Goal: Obtain resource: Download file/media

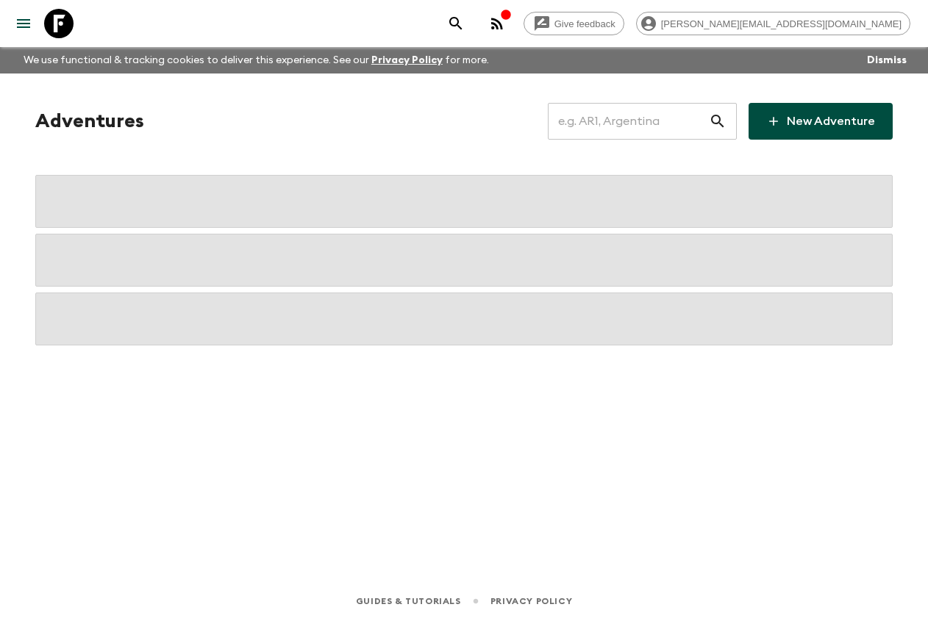
click at [616, 106] on input "text" at bounding box center [628, 121] width 161 height 41
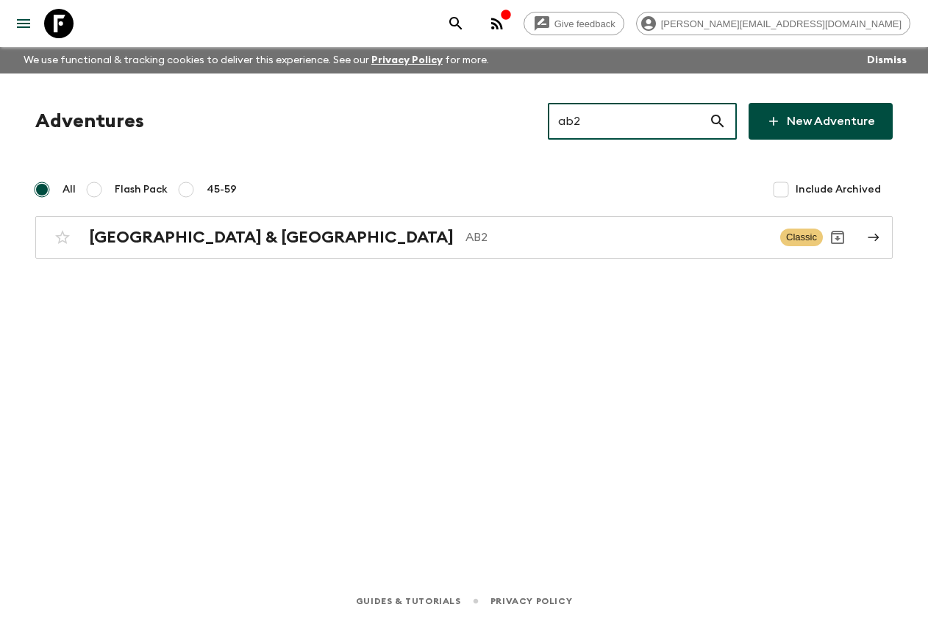
type input "ab2"
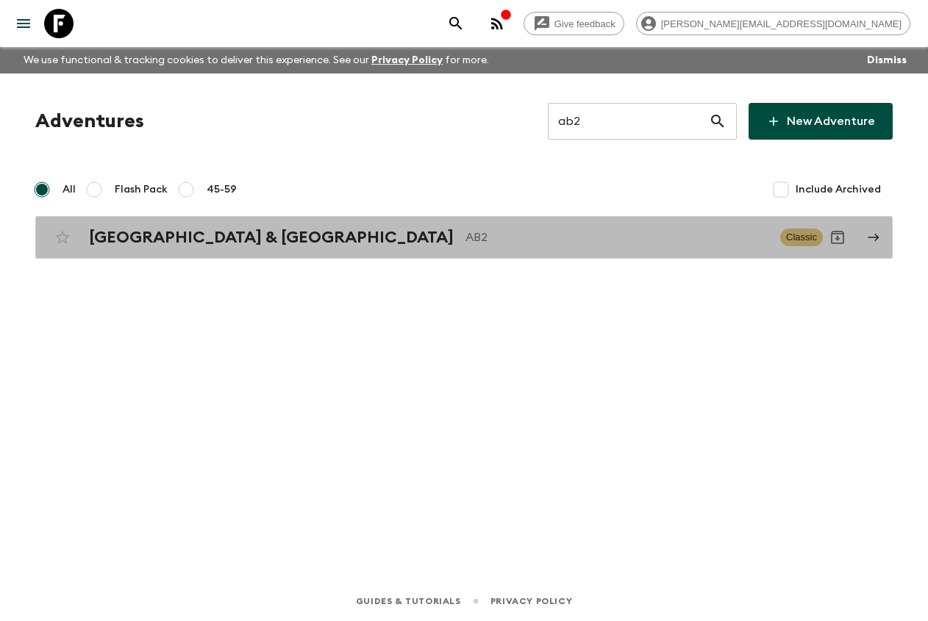
click at [466, 233] on p "AB2" at bounding box center [617, 238] width 303 height 18
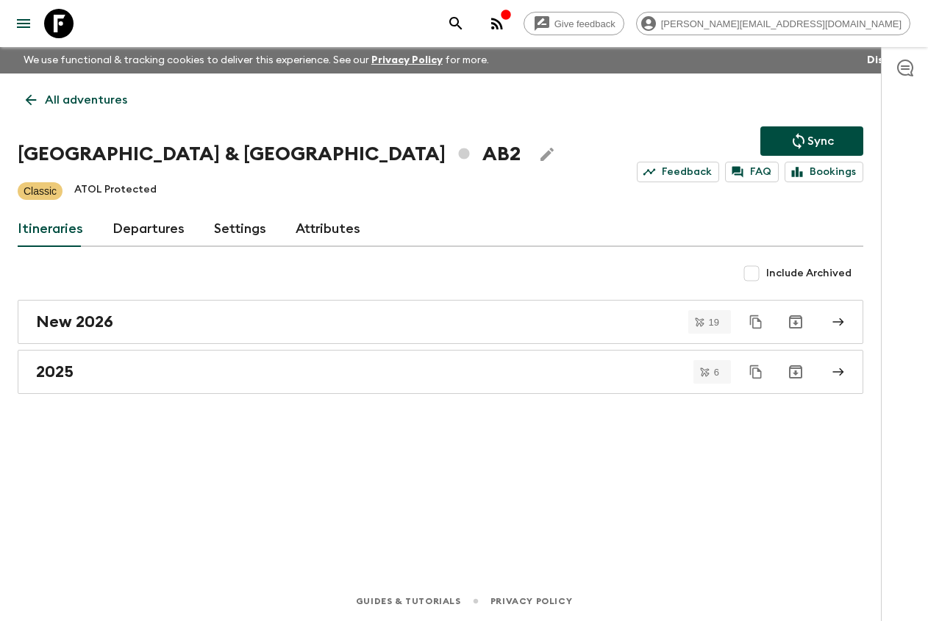
click at [167, 229] on link "Departures" at bounding box center [149, 229] width 72 height 35
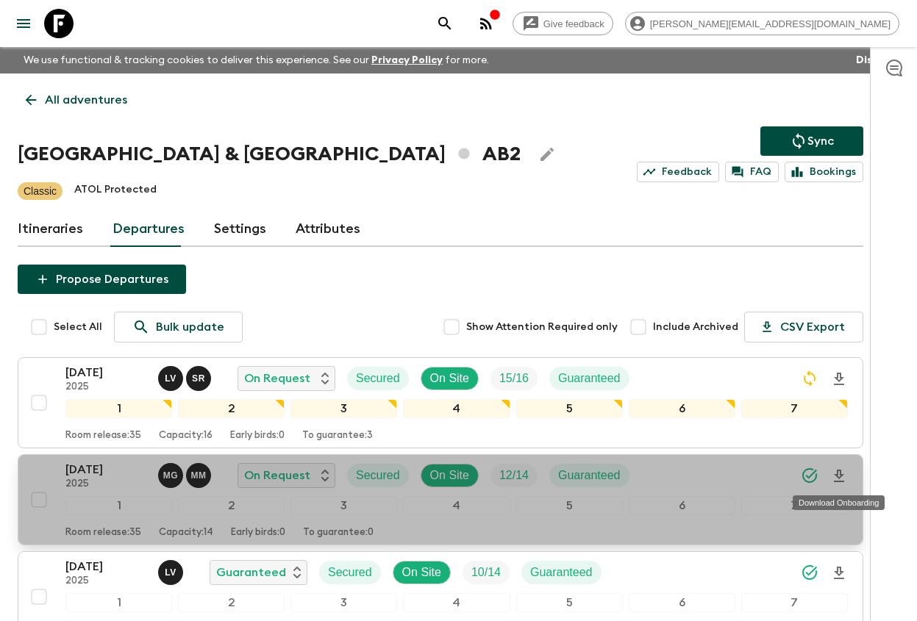
click at [843, 469] on icon "Download Onboarding" at bounding box center [839, 477] width 18 height 18
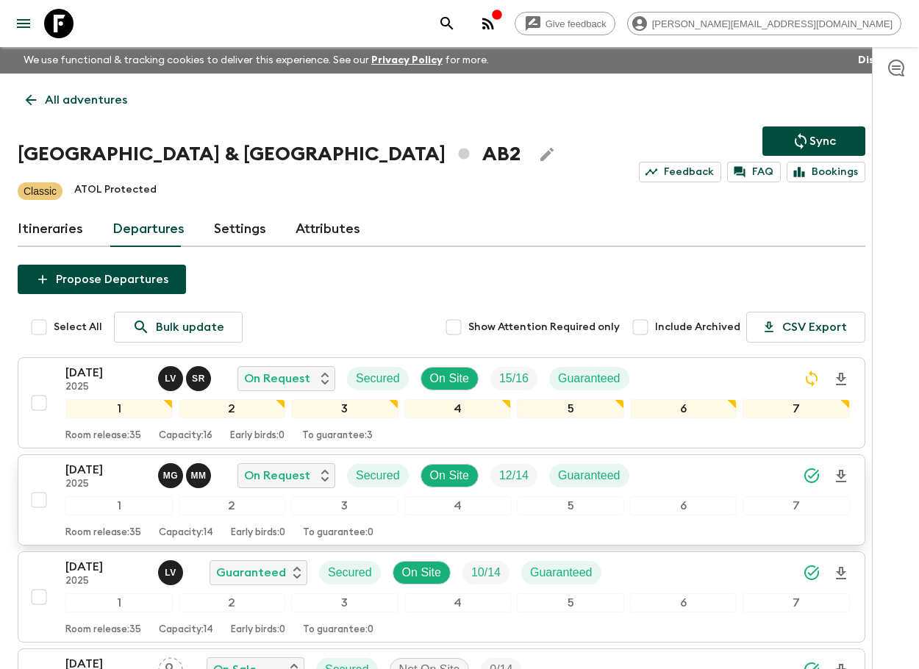
drag, startPoint x: 59, startPoint y: 24, endPoint x: 624, endPoint y: 122, distance: 573.9
click at [59, 24] on icon at bounding box center [58, 23] width 29 height 29
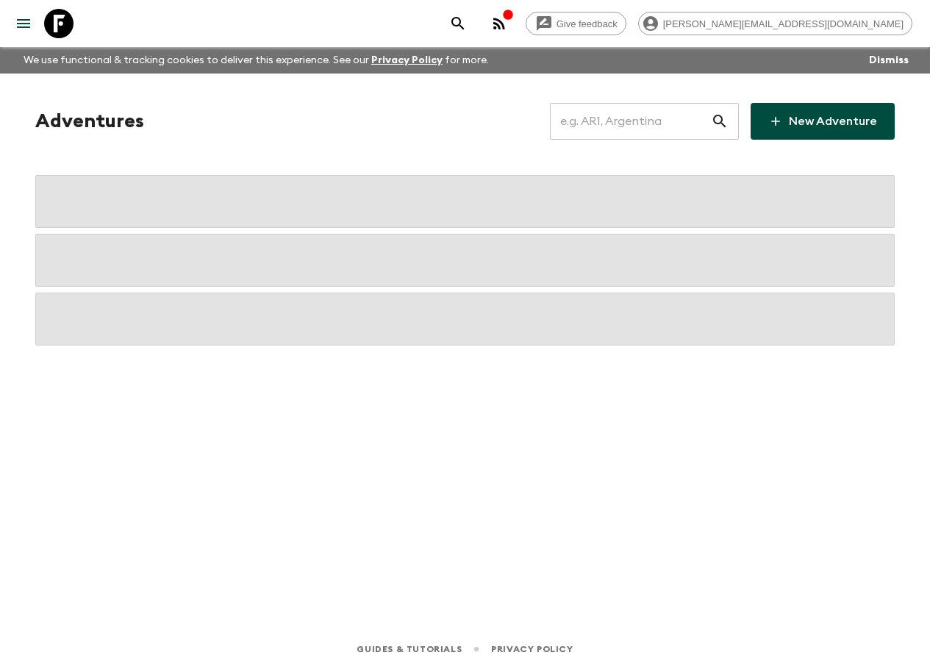
click at [640, 122] on input "text" at bounding box center [630, 121] width 161 height 41
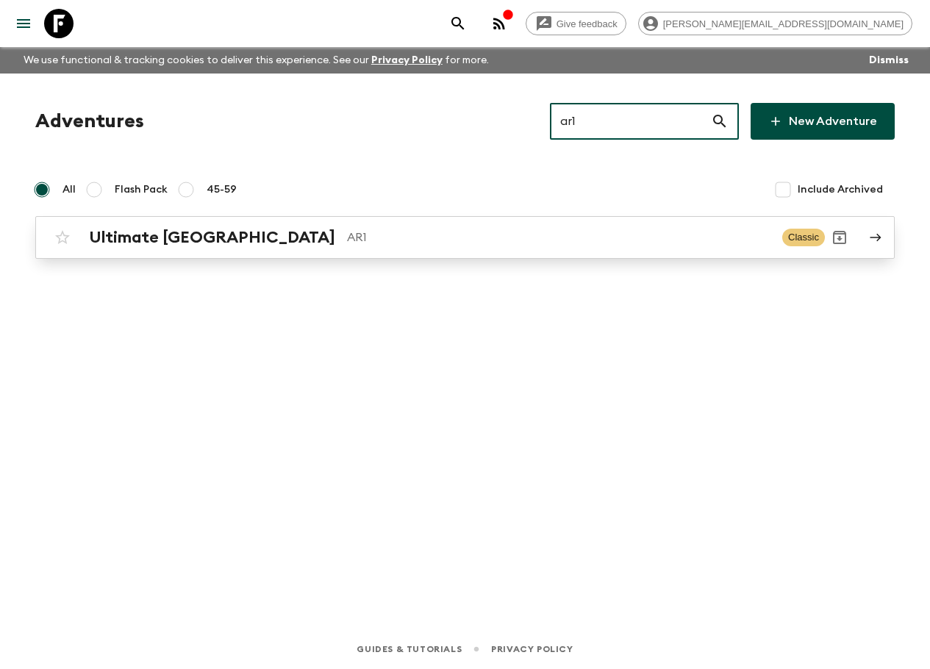
type input "ar1"
click at [466, 234] on p "AR1" at bounding box center [559, 238] width 424 height 18
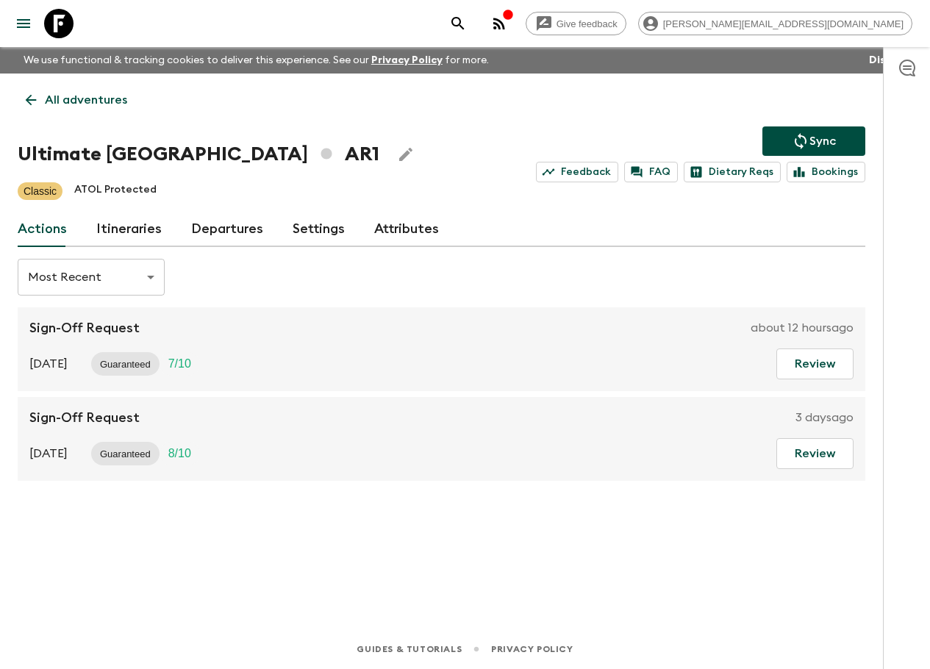
click at [126, 235] on link "Itineraries" at bounding box center [128, 229] width 65 height 35
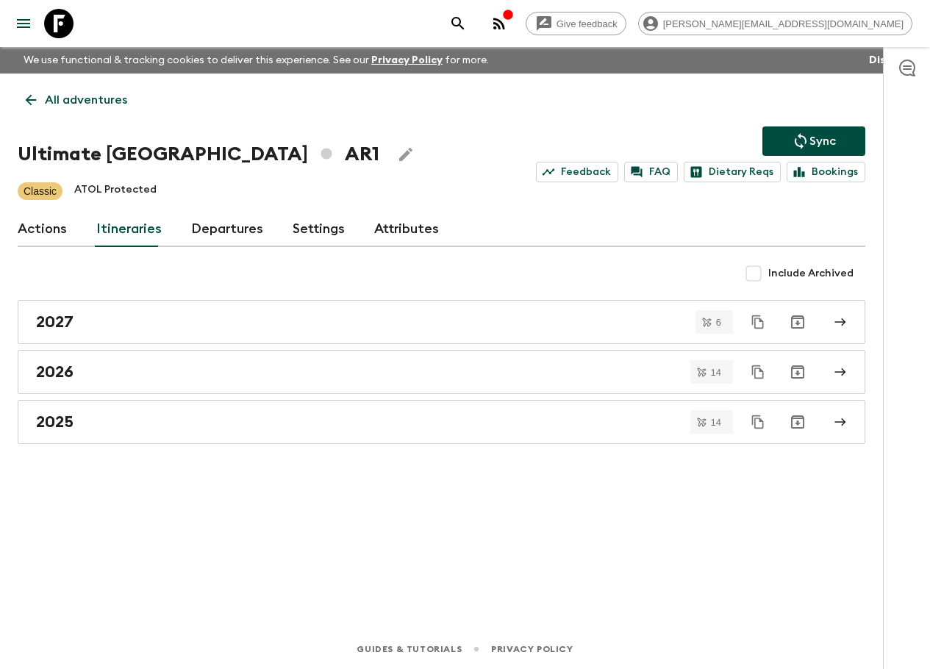
click at [243, 235] on link "Departures" at bounding box center [227, 229] width 72 height 35
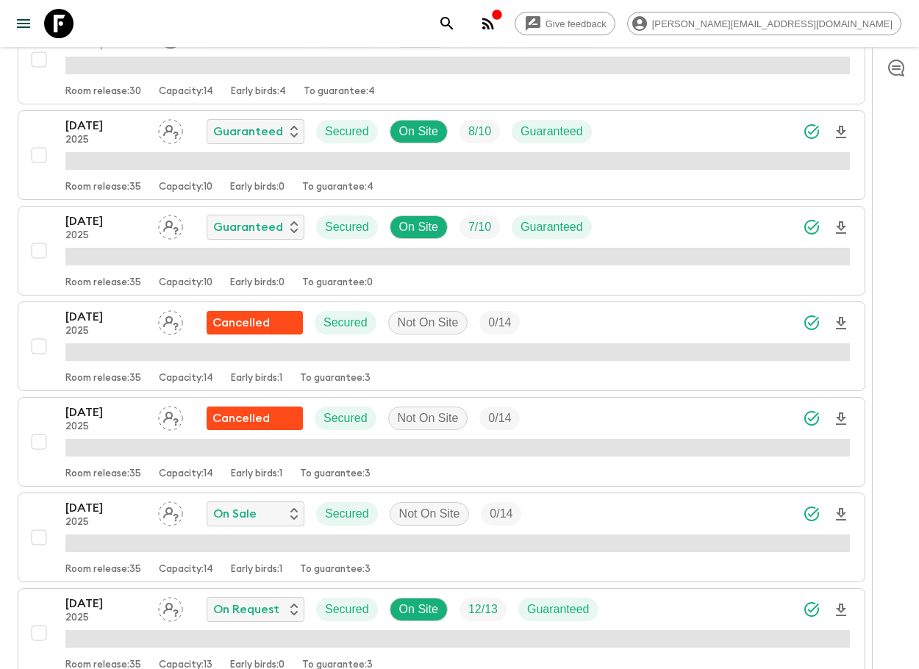
scroll to position [529, 0]
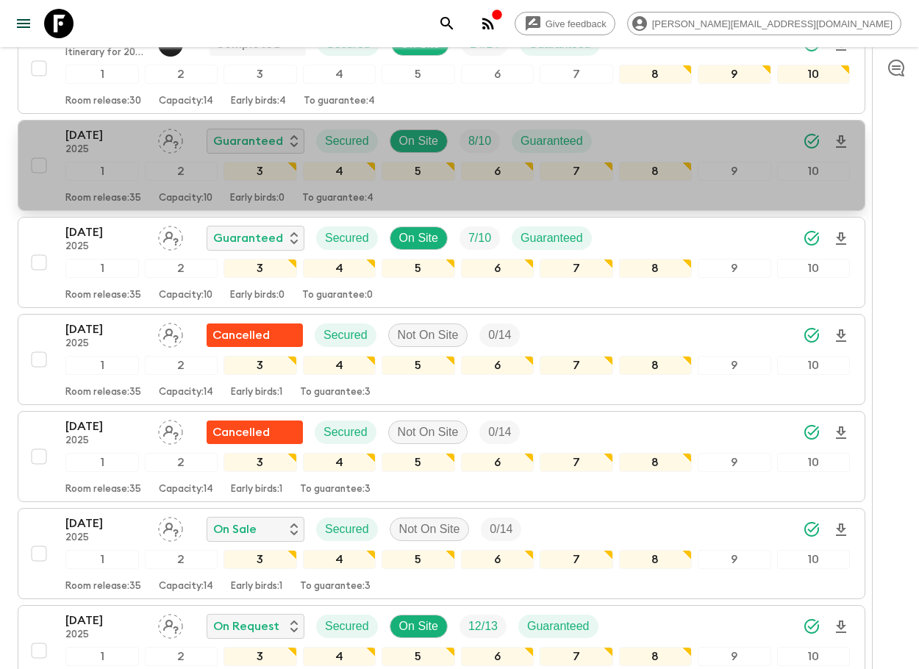
click at [844, 139] on icon "Download Onboarding" at bounding box center [841, 142] width 18 height 18
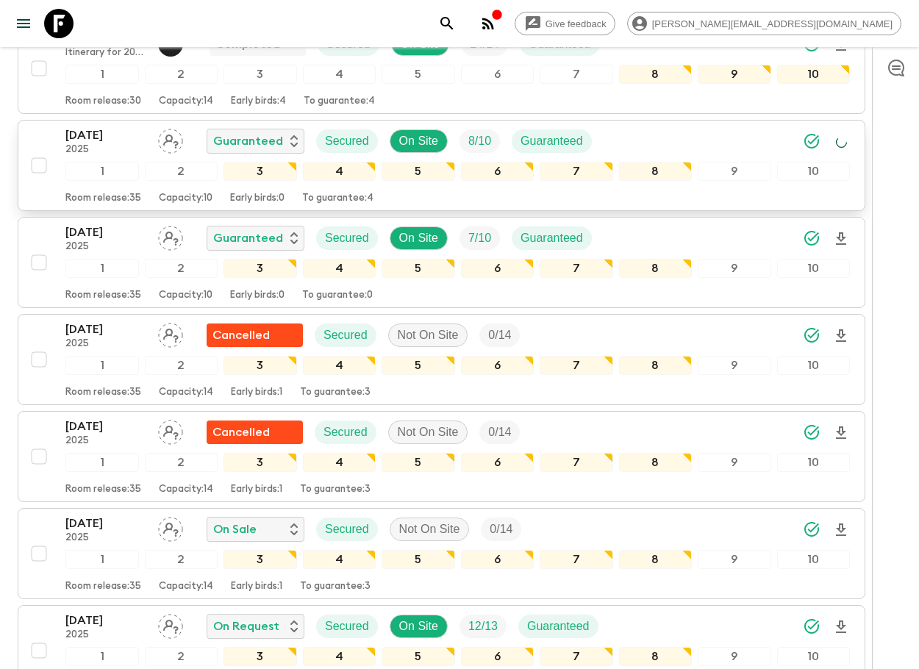
scroll to position [532, 0]
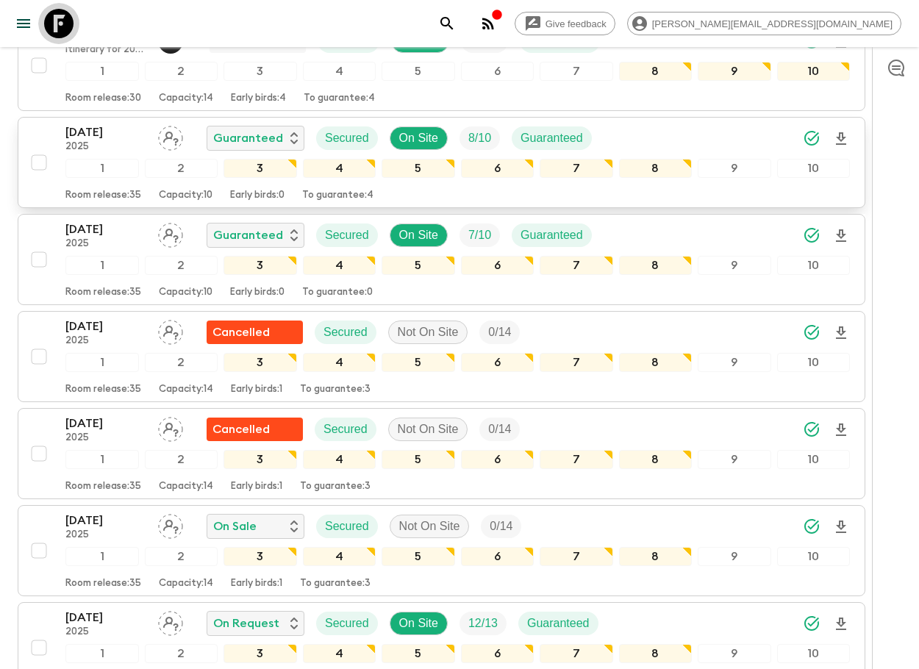
click at [71, 26] on icon at bounding box center [58, 23] width 29 height 29
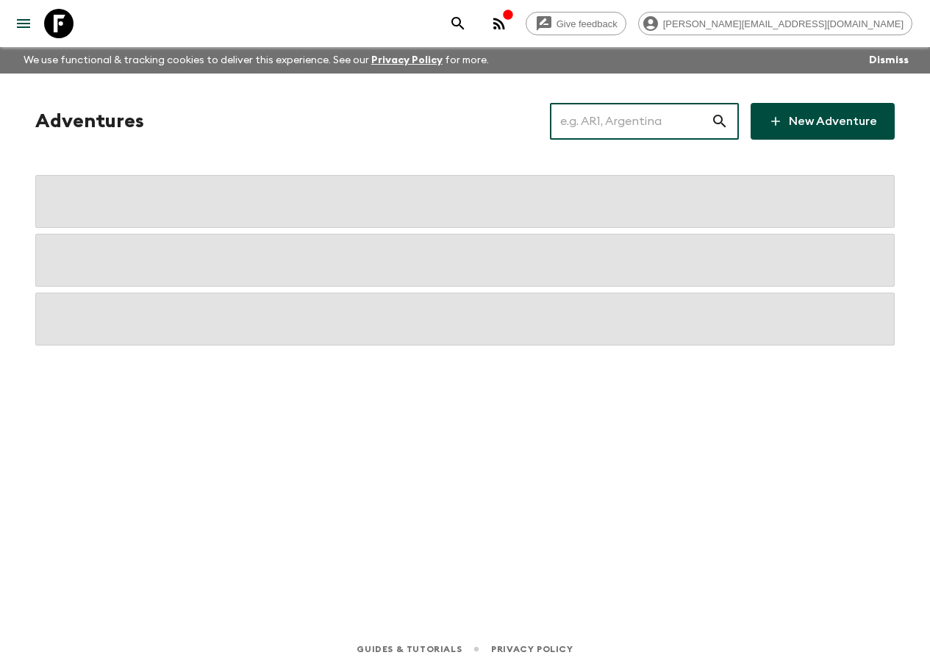
click at [590, 122] on input "text" at bounding box center [630, 121] width 161 height 41
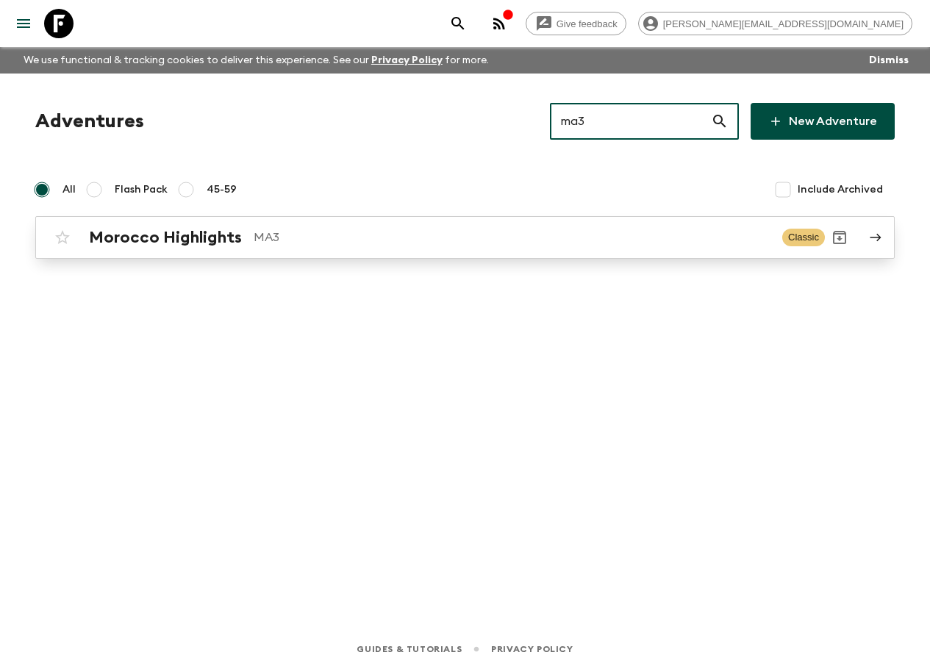
type input "ma3"
click at [397, 239] on p "MA3" at bounding box center [512, 238] width 517 height 18
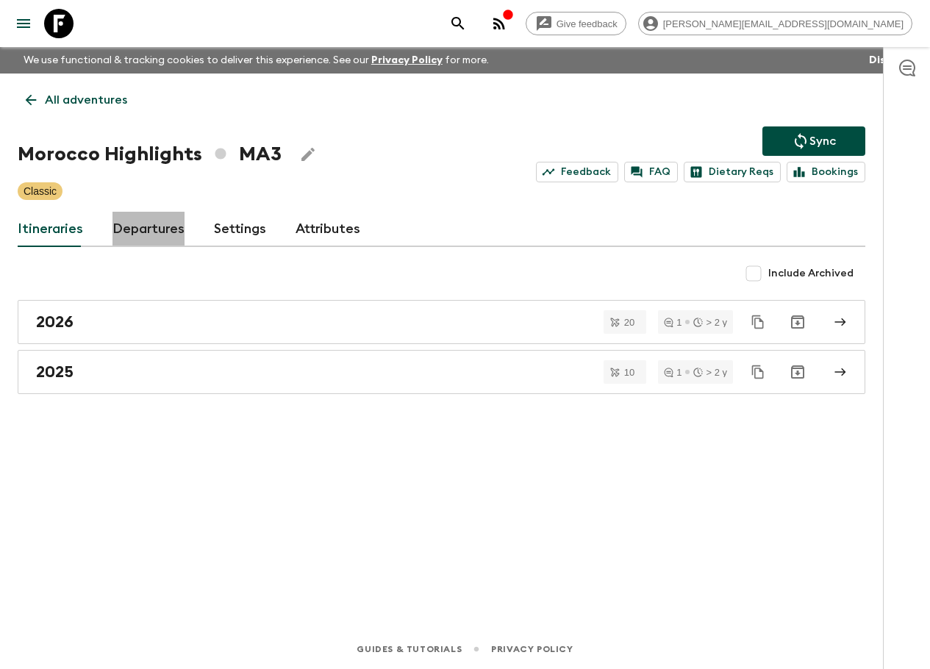
click at [139, 234] on link "Departures" at bounding box center [149, 229] width 72 height 35
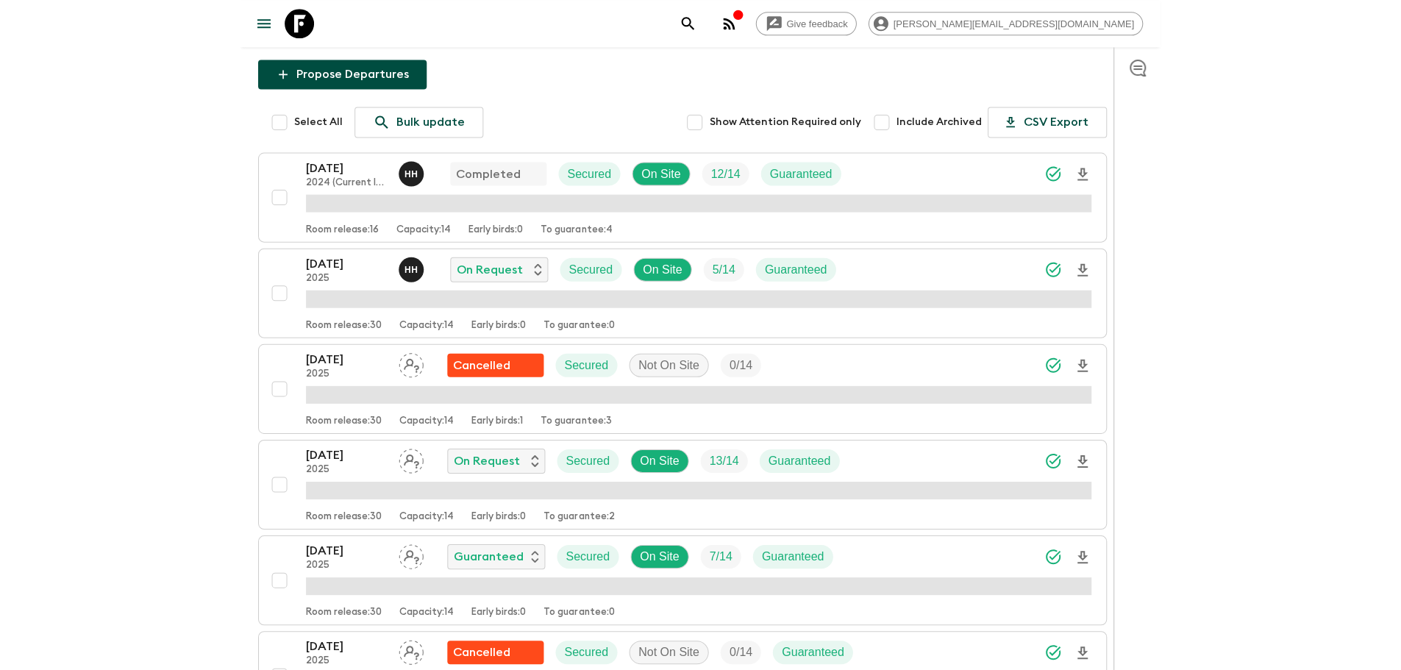
scroll to position [229, 0]
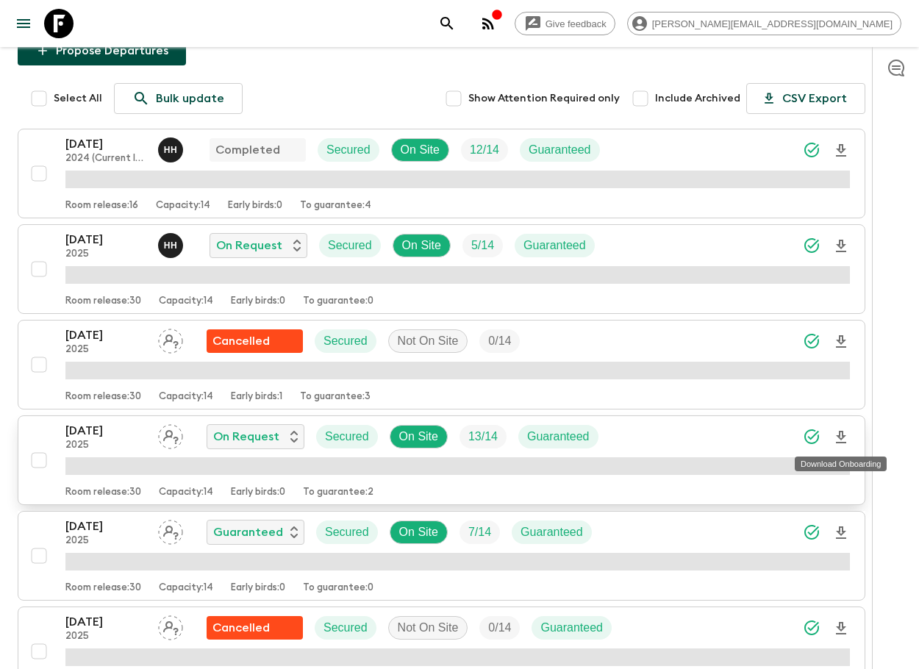
click at [846, 432] on icon "Download Onboarding" at bounding box center [841, 438] width 18 height 18
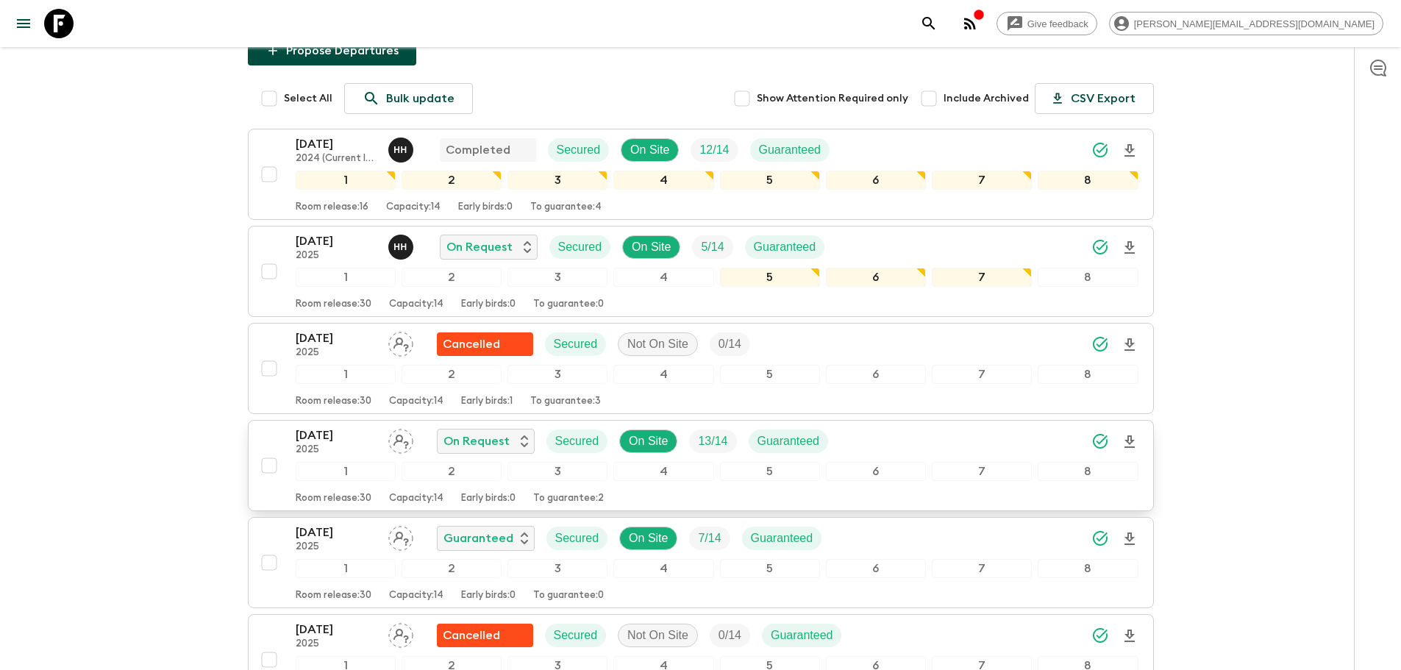
drag, startPoint x: 54, startPoint y: 27, endPoint x: 648, endPoint y: 61, distance: 594.4
click at [54, 27] on icon at bounding box center [58, 23] width 29 height 29
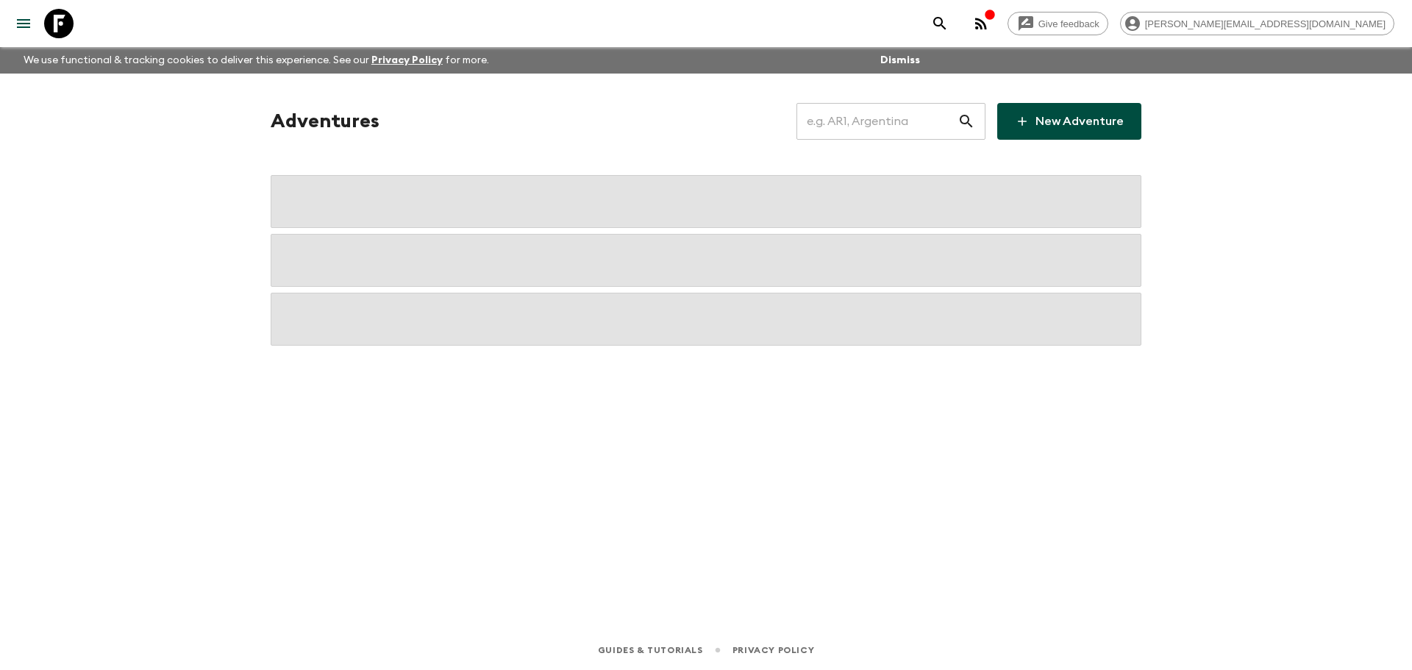
click at [876, 120] on input "text" at bounding box center [876, 121] width 161 height 41
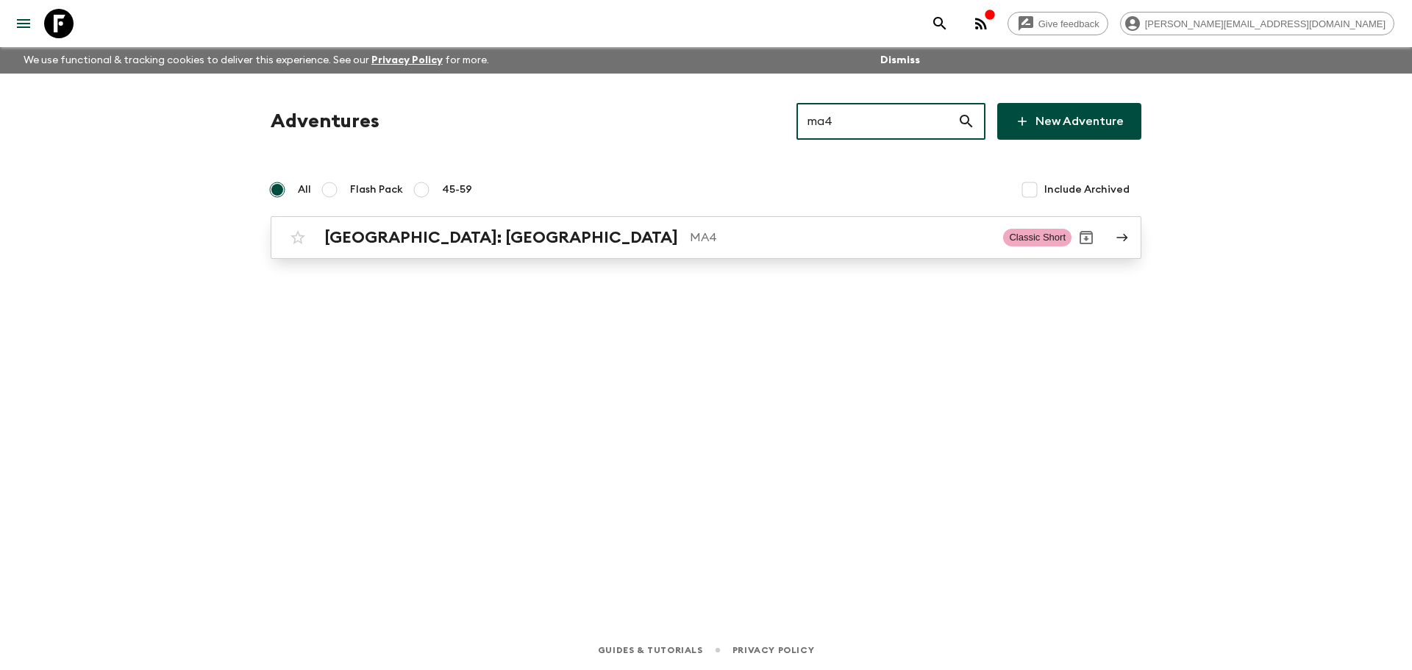
type input "ma4"
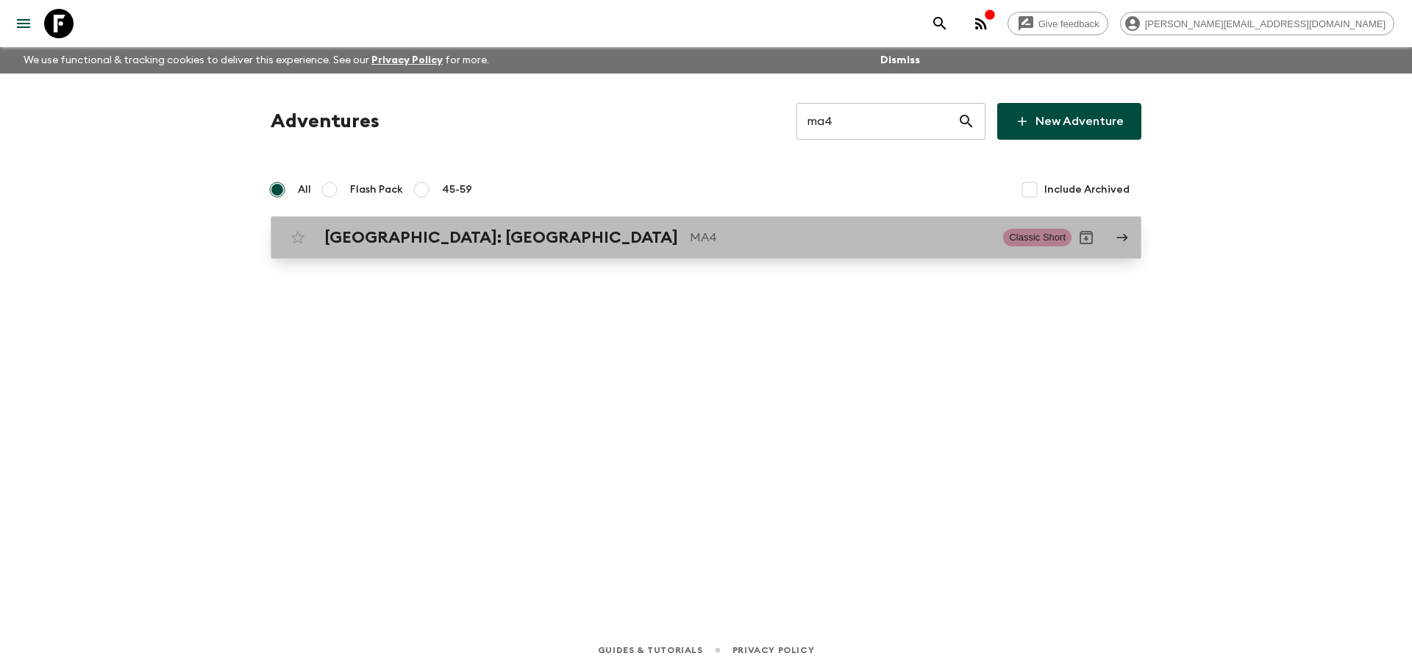
click at [765, 246] on div "[GEOGRAPHIC_DATA]: [GEOGRAPHIC_DATA] MA4" at bounding box center [657, 237] width 667 height 19
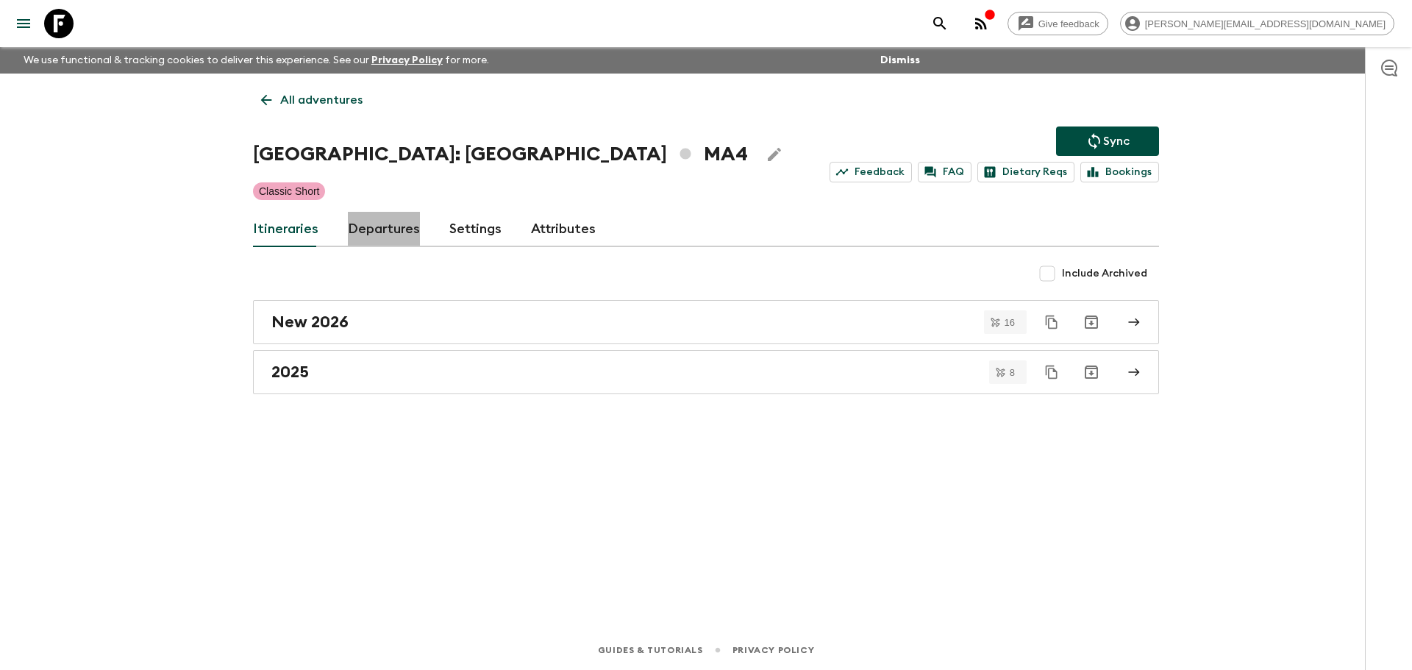
click at [388, 227] on link "Departures" at bounding box center [384, 229] width 72 height 35
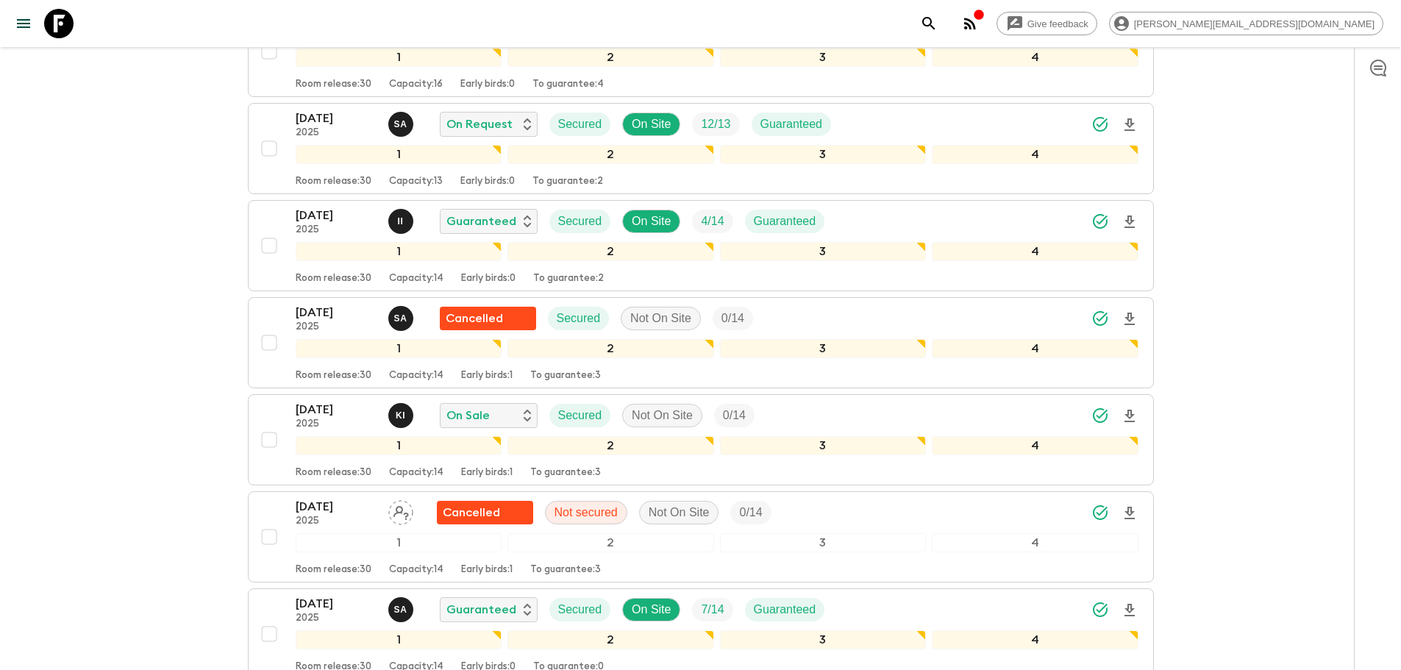
scroll to position [1313, 0]
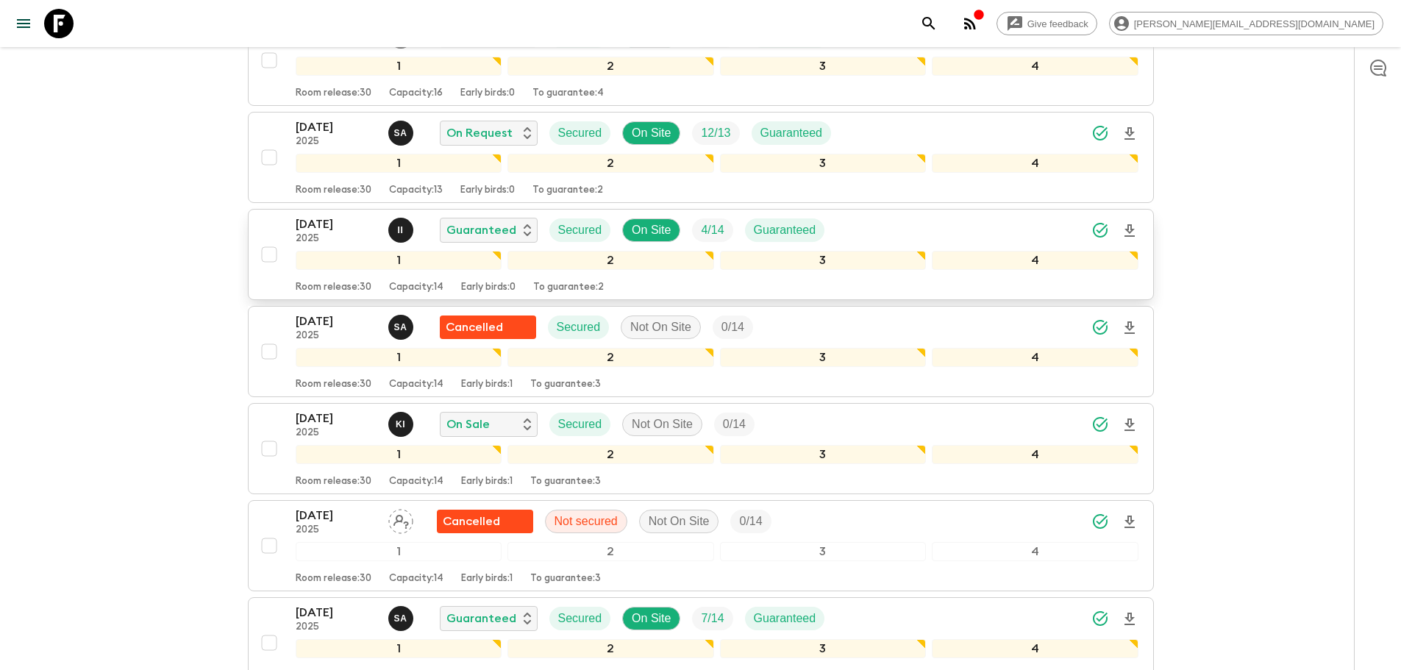
click at [916, 235] on icon "Download Onboarding" at bounding box center [1129, 230] width 10 height 13
drag, startPoint x: 23, startPoint y: 19, endPoint x: 33, endPoint y: 16, distance: 10.7
click at [33, 16] on button "menu" at bounding box center [23, 23] width 29 height 29
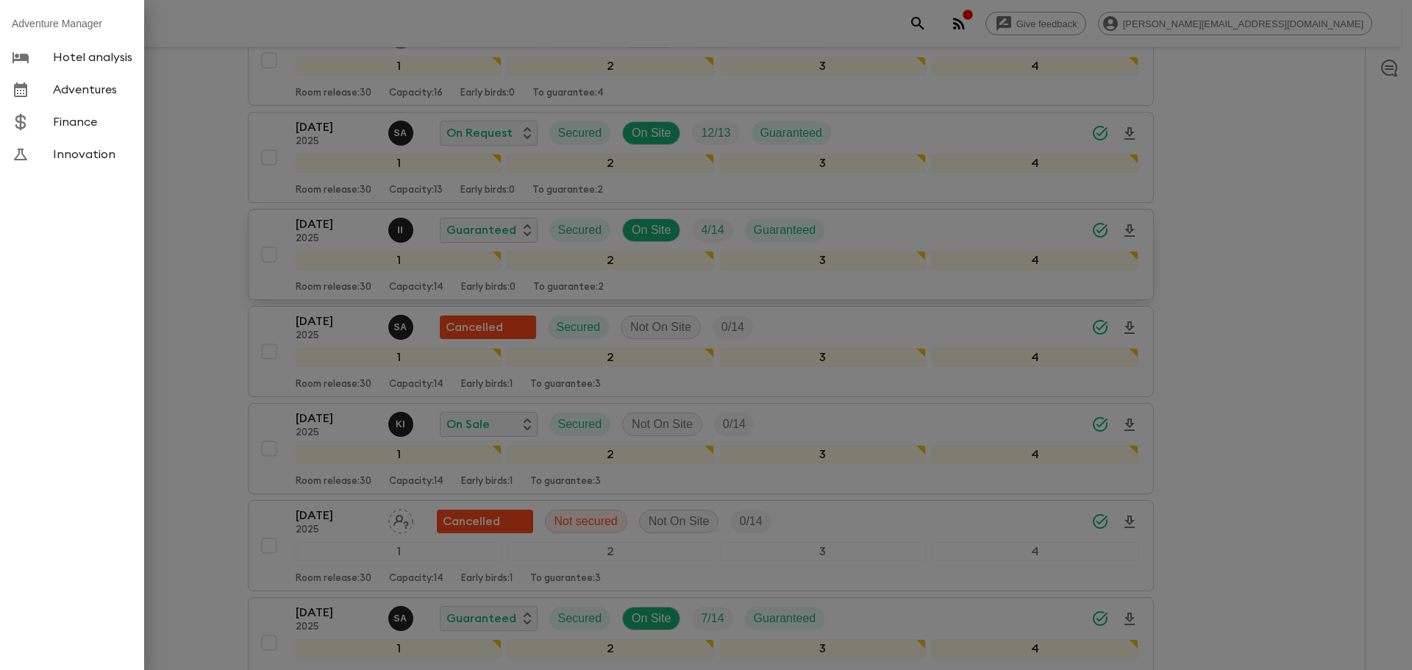
click at [157, 20] on div at bounding box center [706, 335] width 1412 height 670
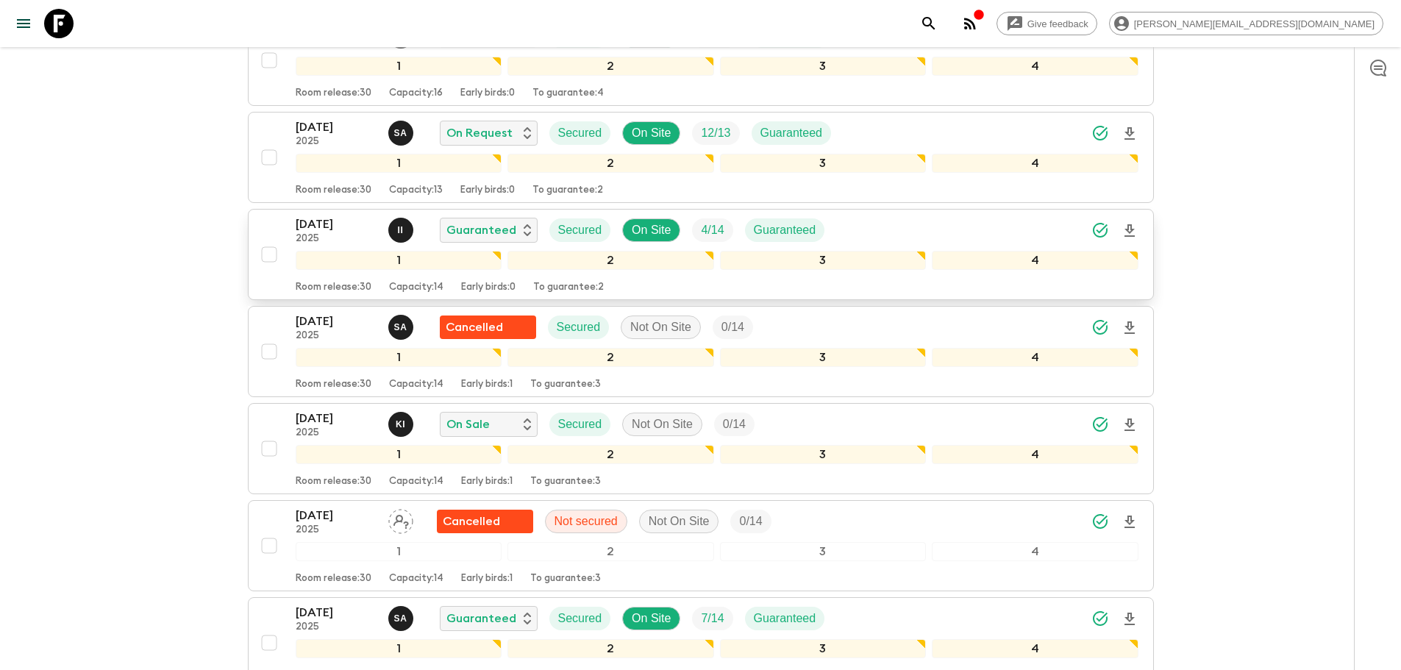
click at [49, 21] on icon at bounding box center [58, 23] width 29 height 29
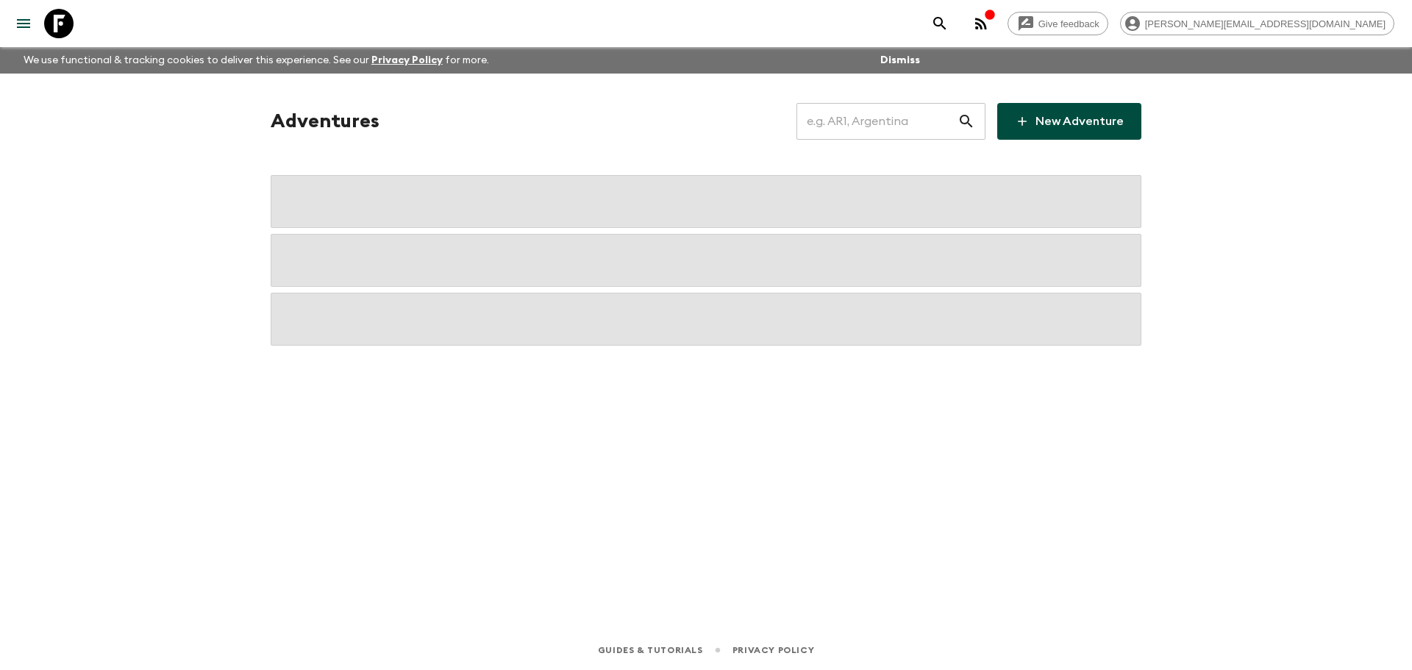
click at [916, 126] on input "text" at bounding box center [876, 121] width 161 height 41
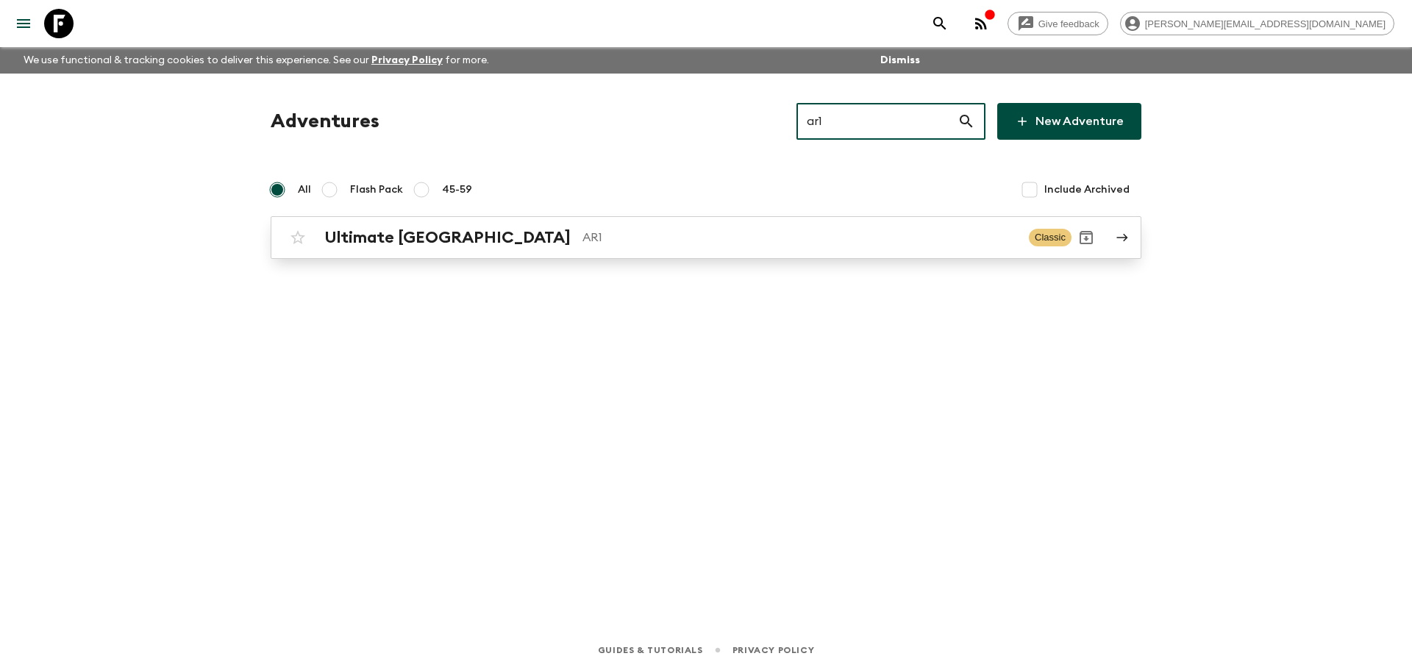
type input "ar1"
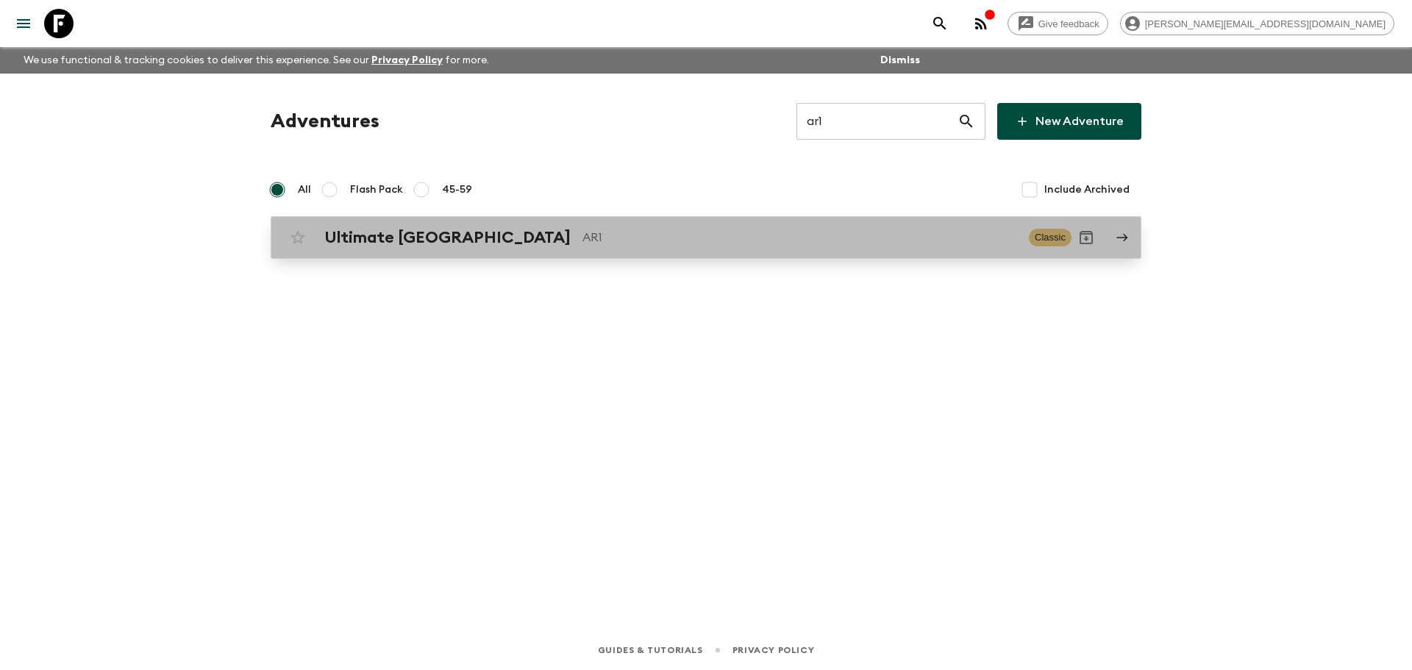
click at [807, 252] on div "Ultimate Argentina AR1 Classic" at bounding box center [677, 237] width 788 height 29
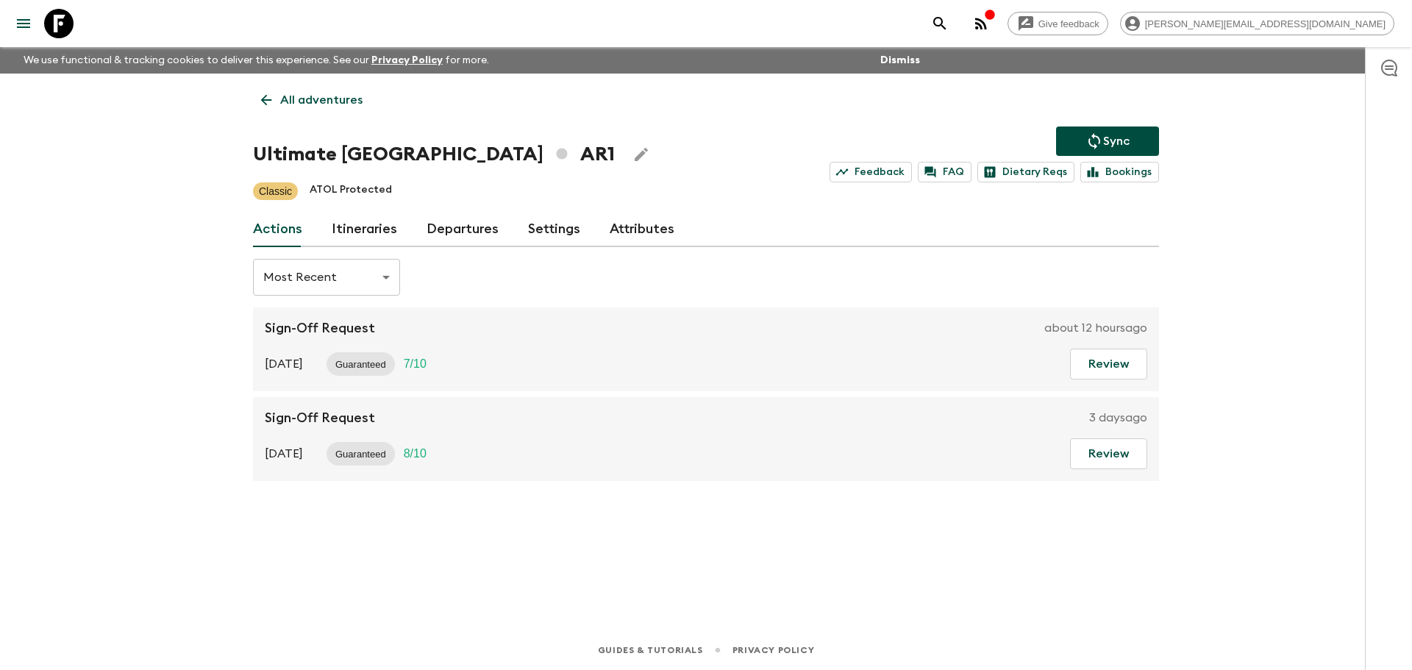
click at [398, 233] on div "Actions Itineraries Departures Settings Attributes" at bounding box center [706, 229] width 906 height 35
click at [379, 230] on link "Itineraries" at bounding box center [364, 229] width 65 height 35
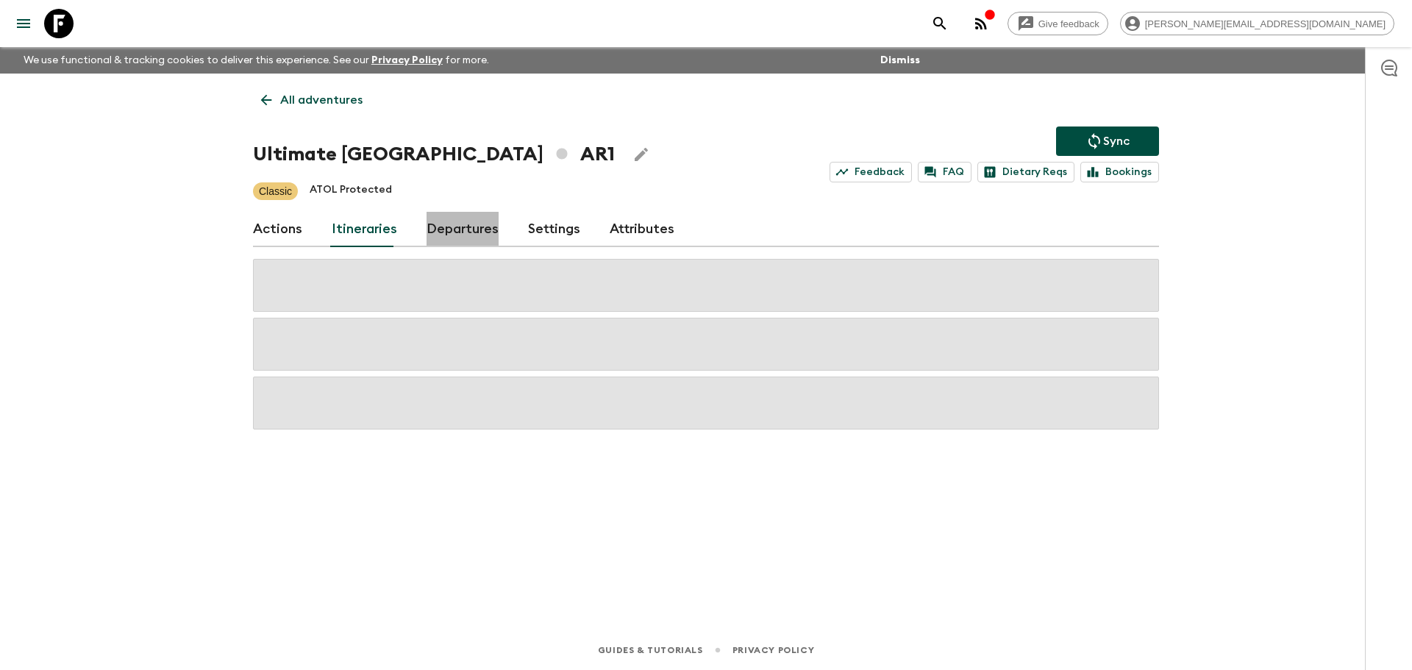
click at [453, 230] on link "Departures" at bounding box center [463, 229] width 72 height 35
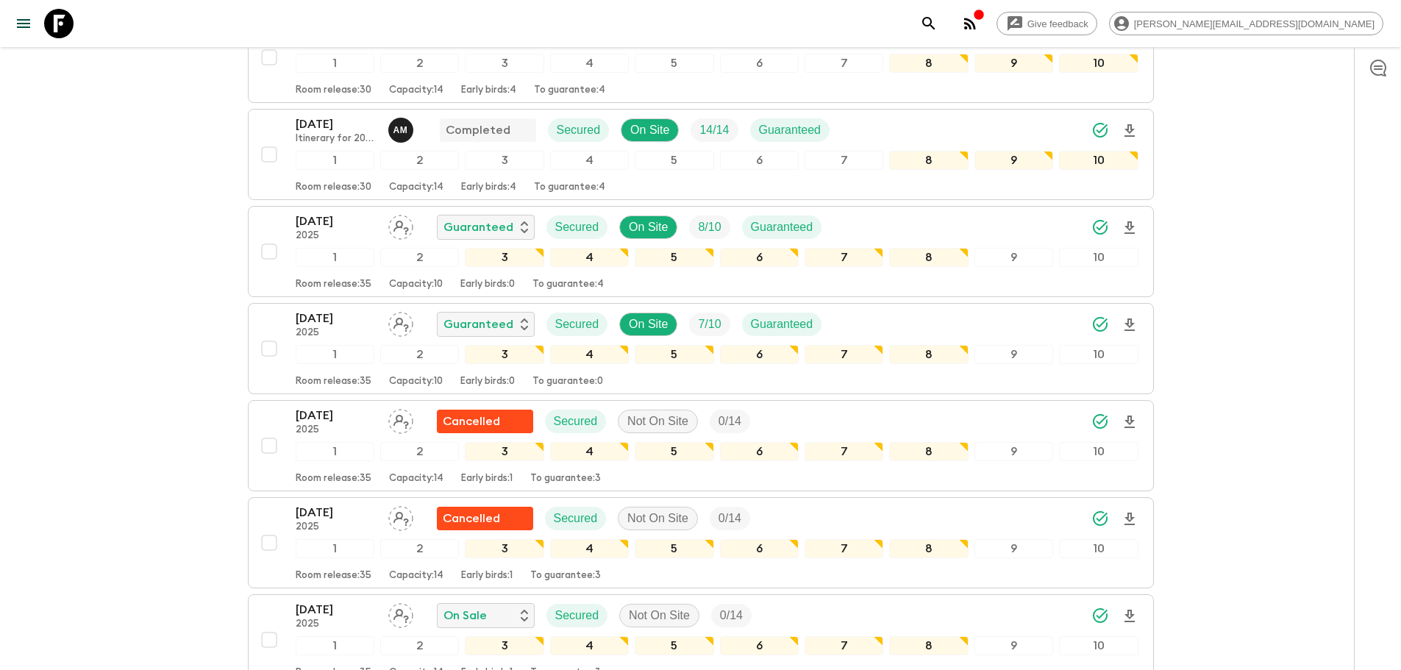
scroll to position [457, 0]
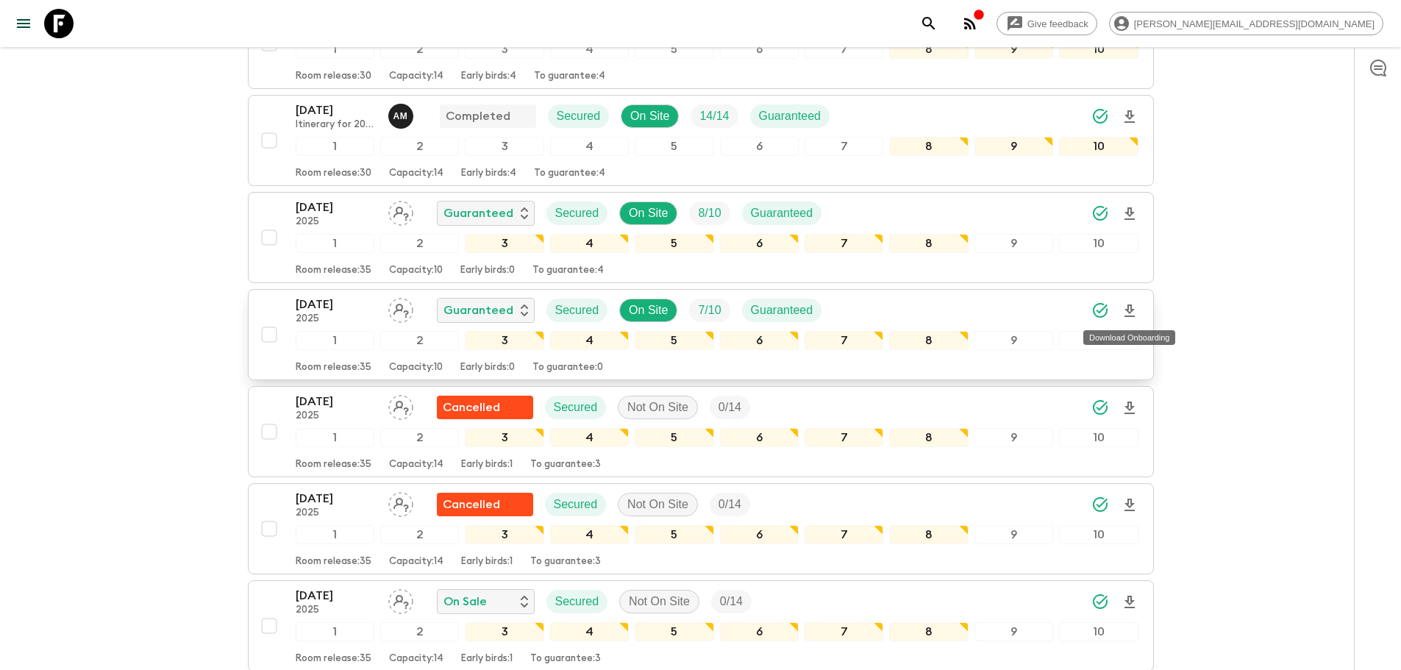
click at [916, 307] on icon "Download Onboarding" at bounding box center [1130, 311] width 18 height 18
